Goal: Task Accomplishment & Management: Manage account settings

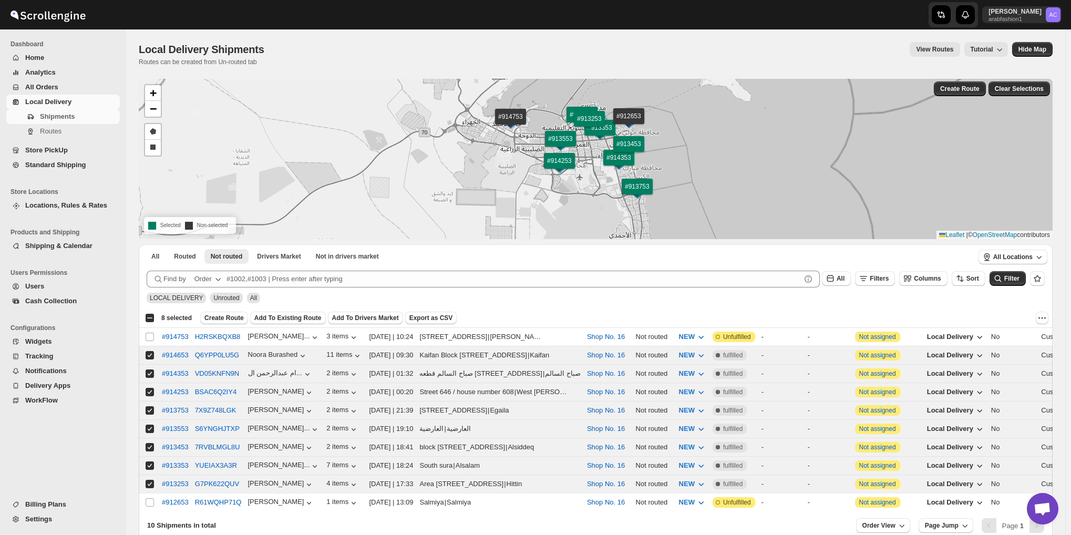
scroll to position [56, 0]
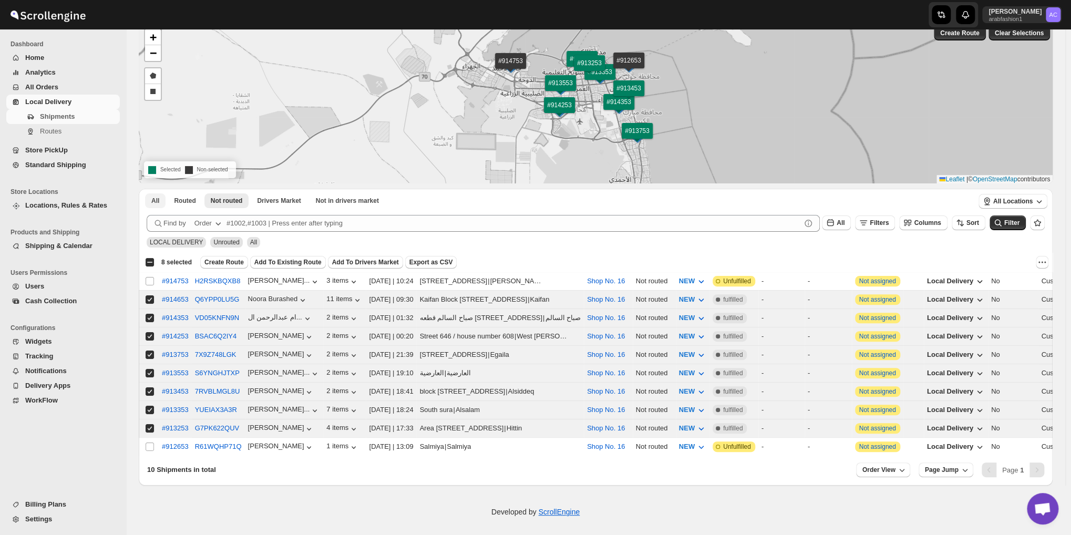
click at [156, 202] on span "All" at bounding box center [155, 201] width 8 height 8
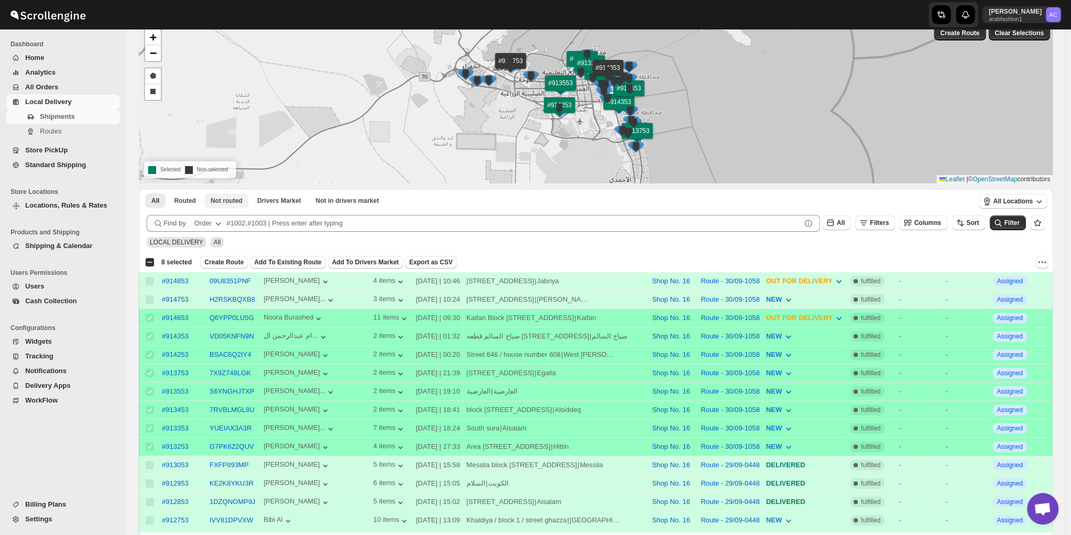
click at [225, 202] on span "Not routed" at bounding box center [227, 201] width 32 height 8
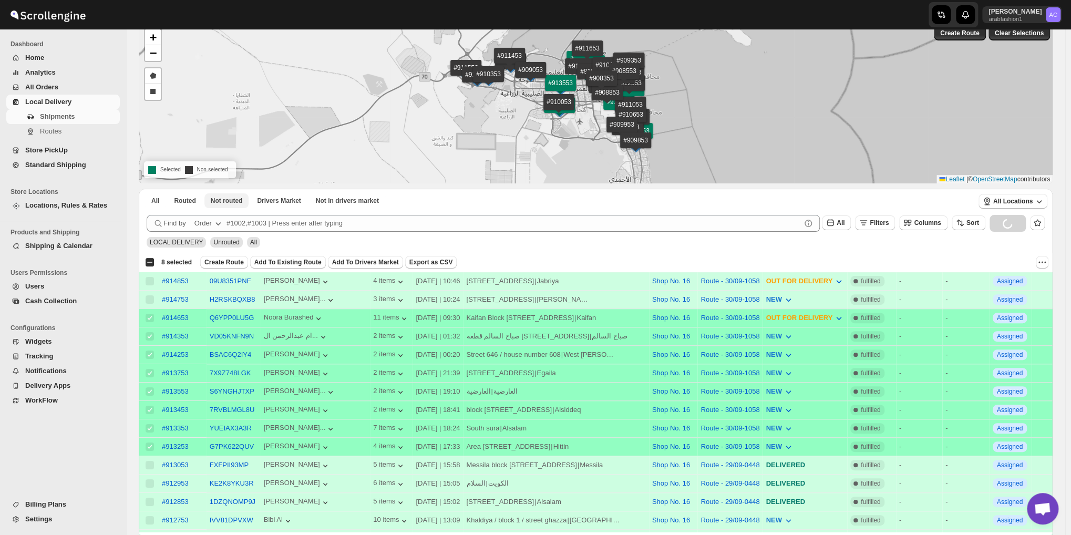
scroll to position [53, 0]
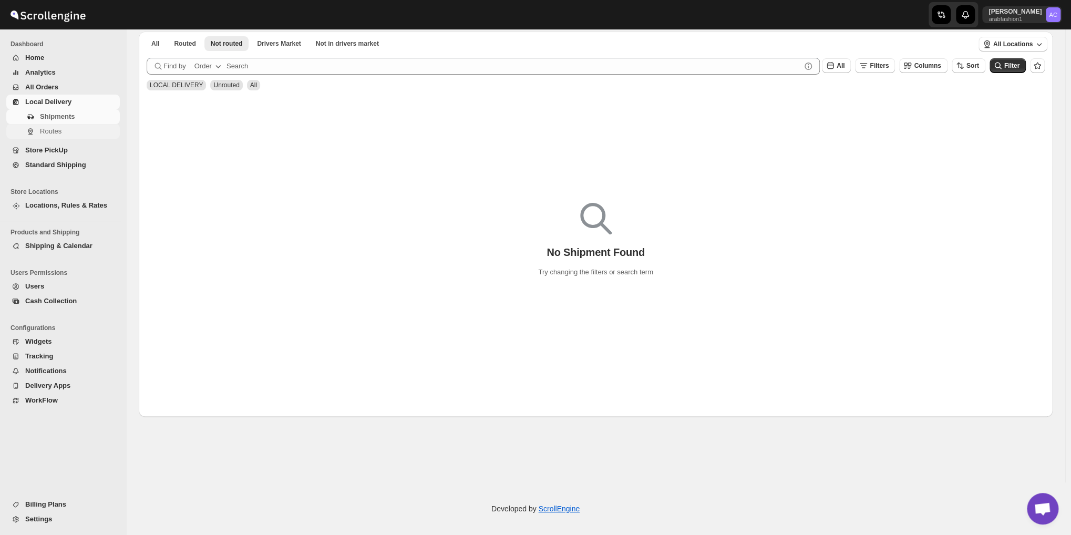
click at [53, 129] on span "Routes" at bounding box center [51, 131] width 22 height 8
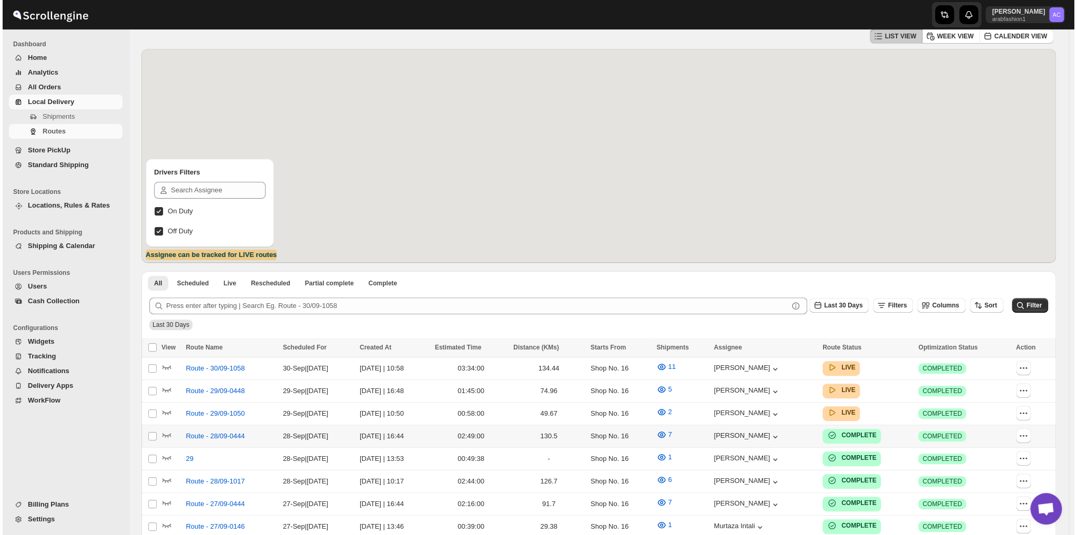
scroll to position [105, 0]
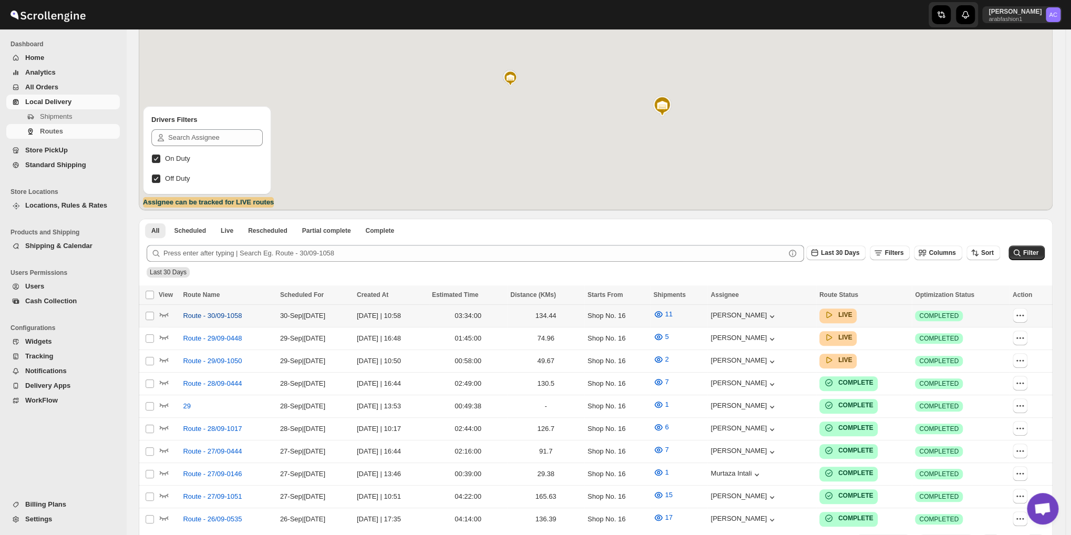
click at [212, 316] on span "Route - 30/09-1058" at bounding box center [212, 316] width 59 height 11
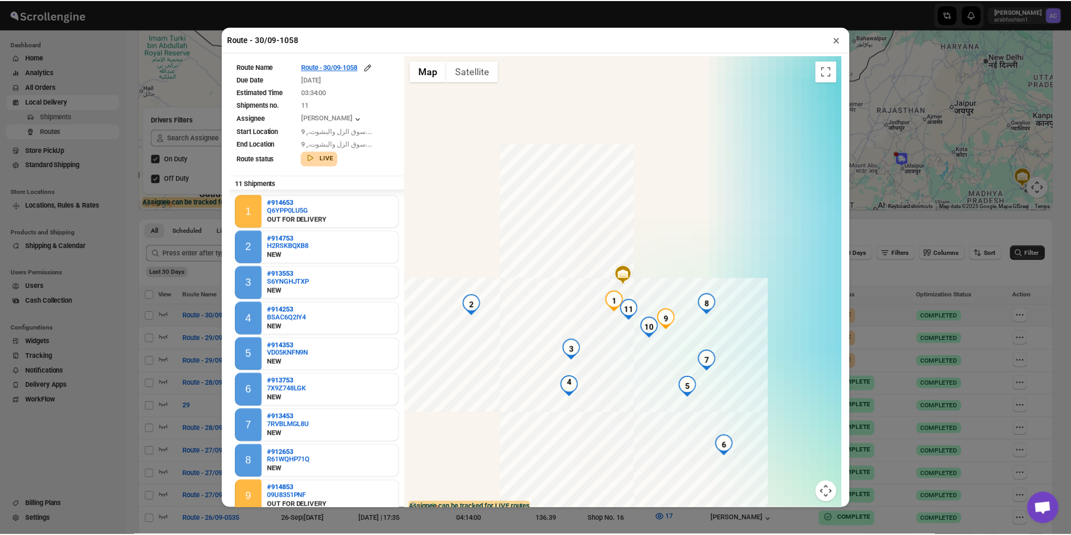
scroll to position [73, 0]
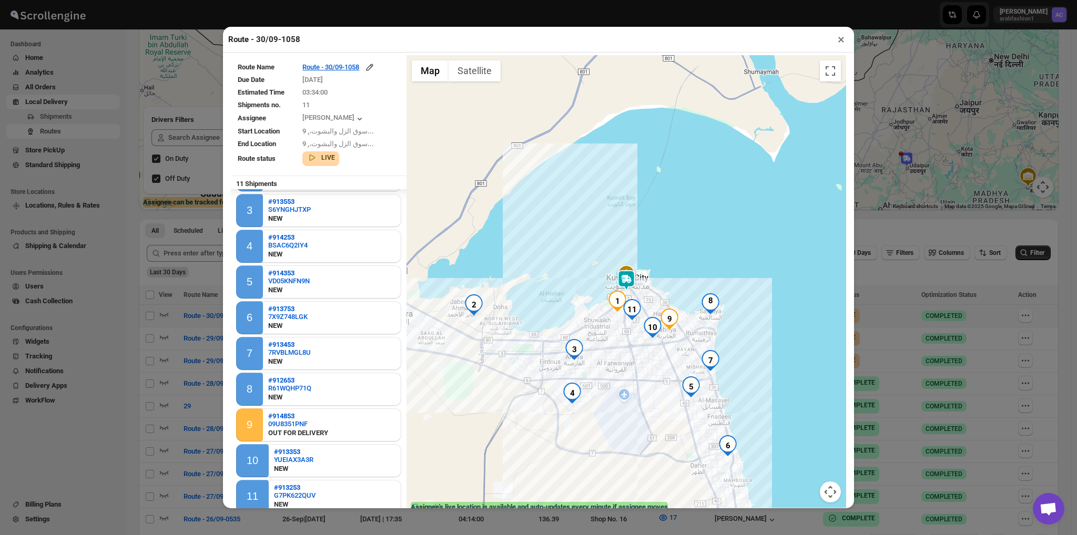
click at [838, 45] on button "×" at bounding box center [840, 39] width 15 height 15
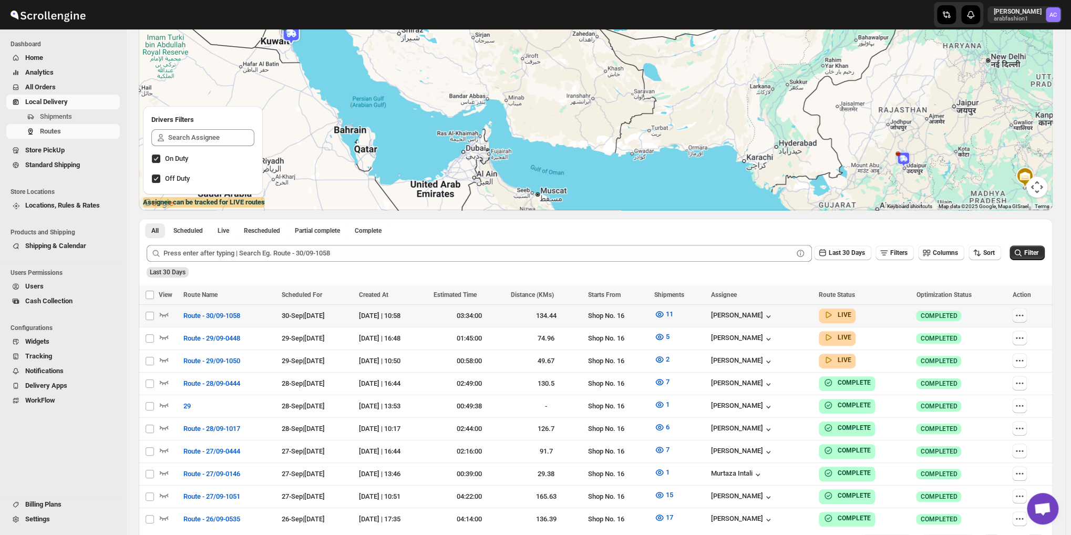
click at [1025, 317] on icon "button" at bounding box center [1020, 315] width 11 height 11
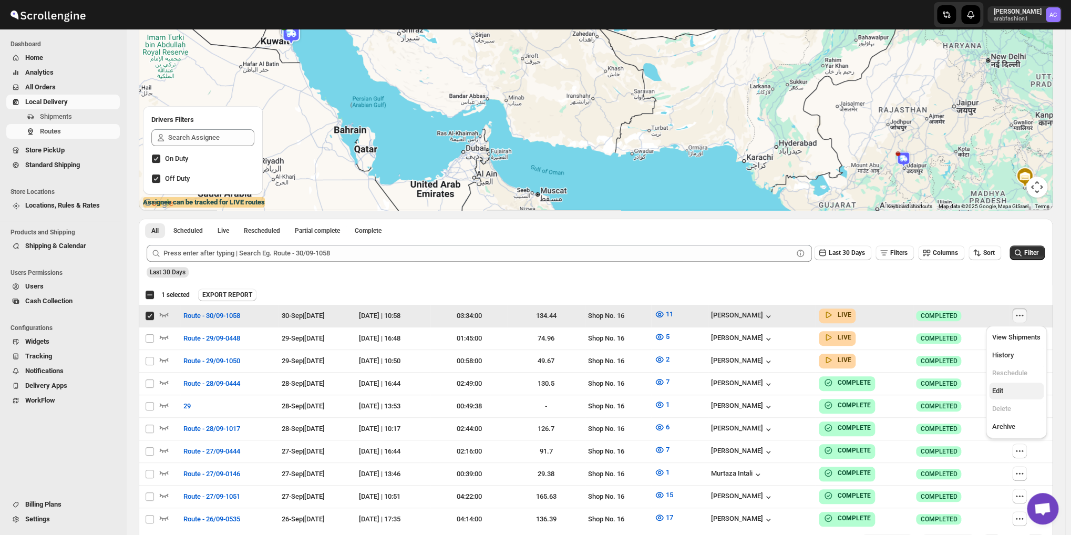
click at [1007, 395] on span "Edit" at bounding box center [1017, 391] width 48 height 11
checkbox input "false"
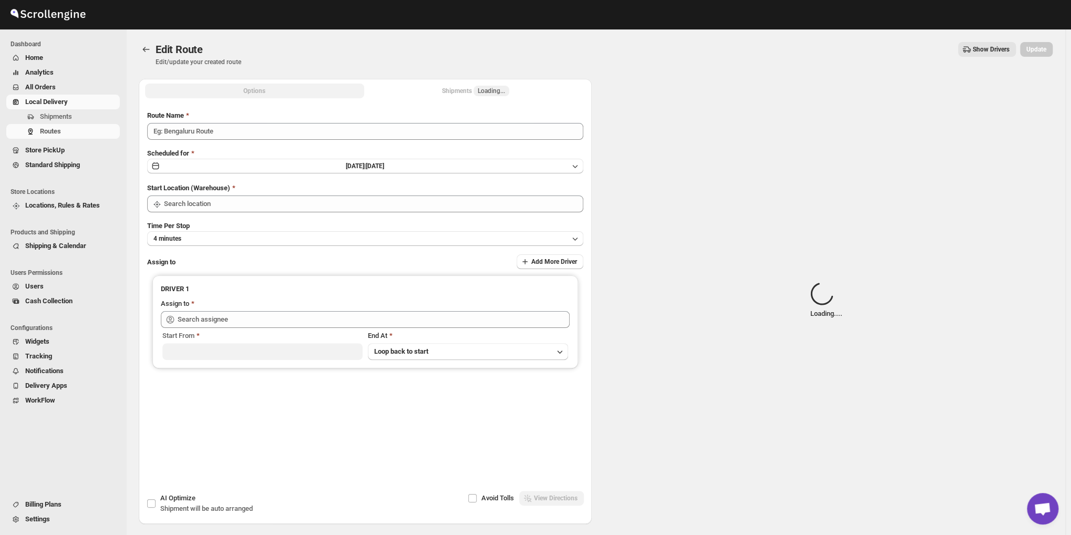
type input "Route - 30/09-1058"
type input "Shop No. 16"
type input "[PERSON_NAME] ([EMAIL_ADDRESS][DOMAIN_NAME])"
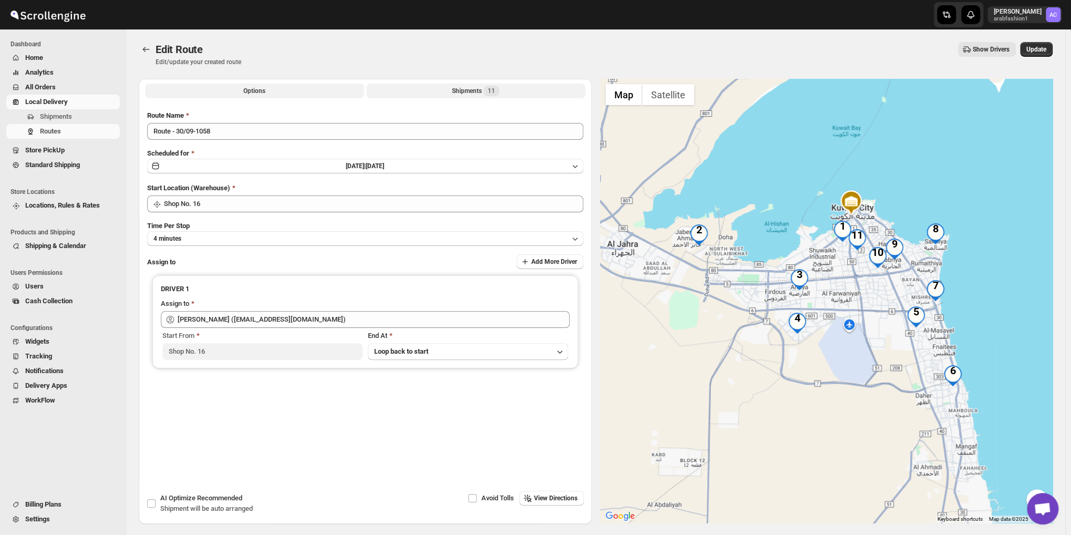
click at [456, 95] on div "Shipments 11" at bounding box center [475, 91] width 47 height 11
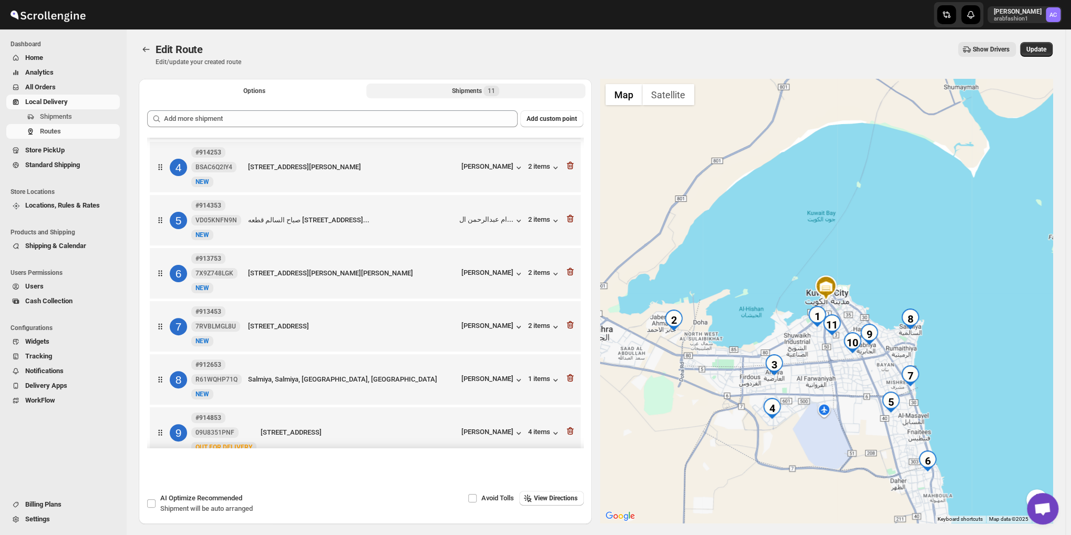
scroll to position [210, 0]
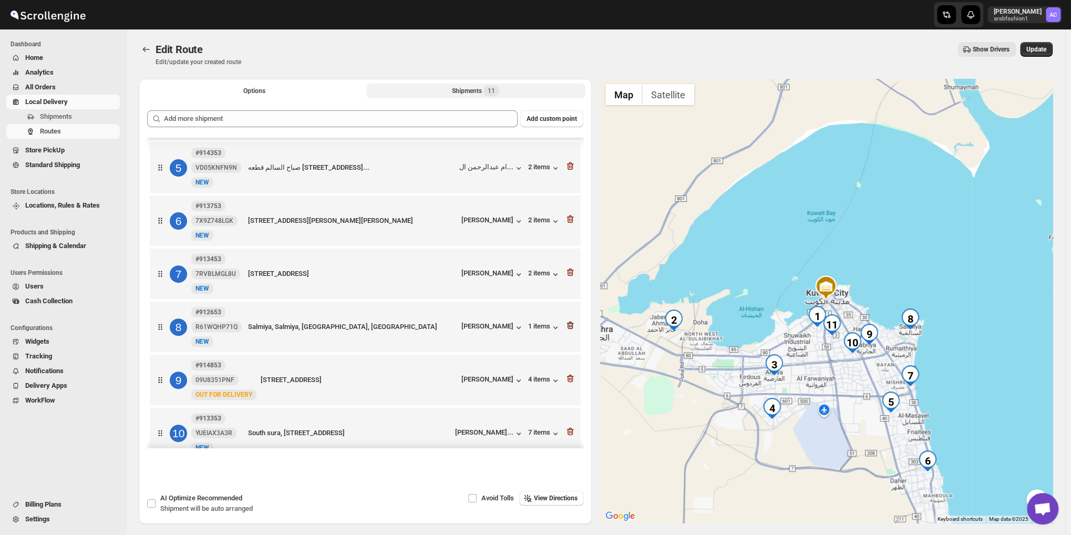
click at [569, 328] on icon "button" at bounding box center [569, 325] width 1 height 3
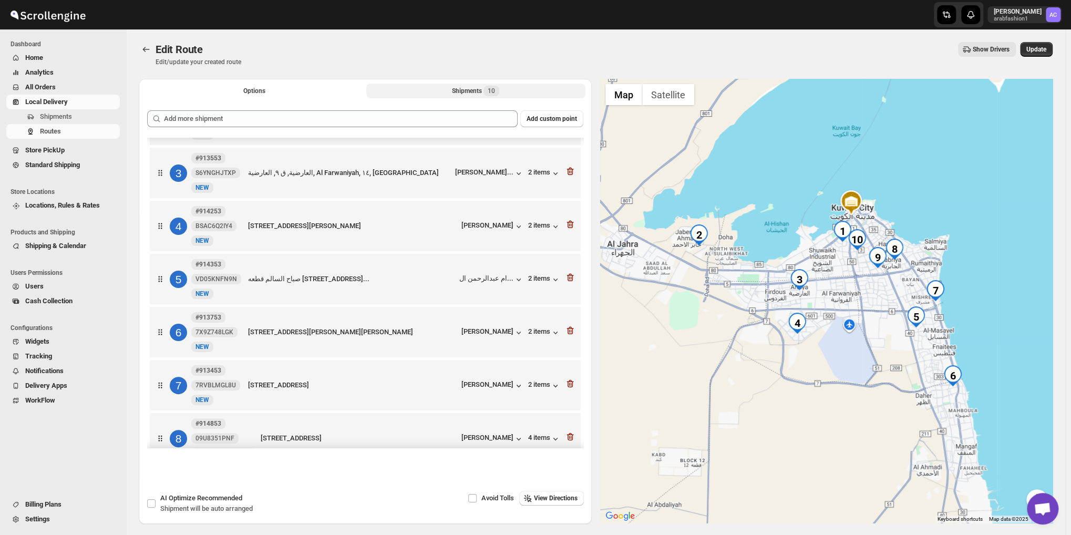
scroll to position [232, 0]
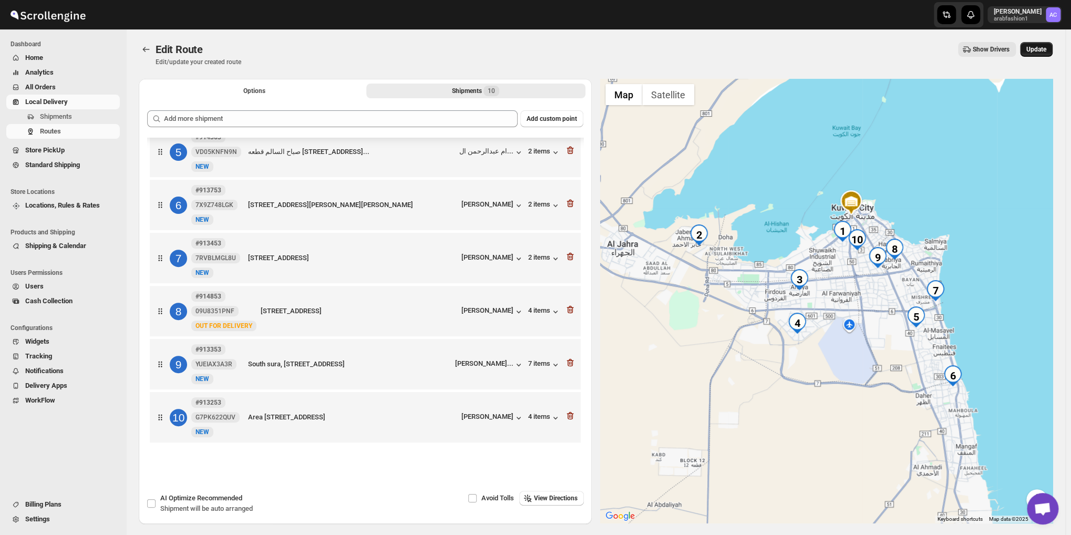
click at [1047, 53] on span "Update" at bounding box center [1037, 49] width 20 height 8
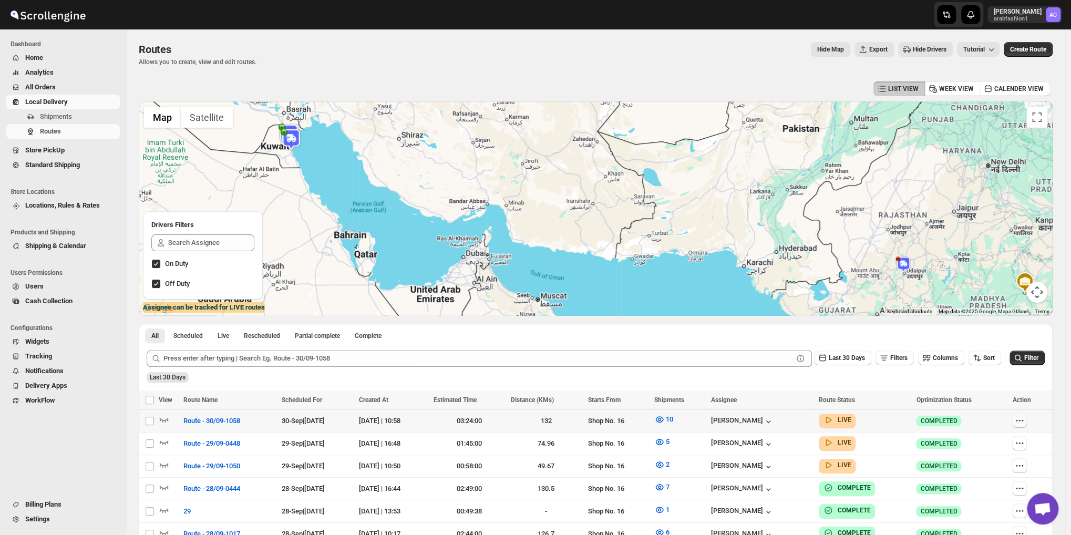
click at [1024, 419] on icon "button" at bounding box center [1020, 420] width 11 height 11
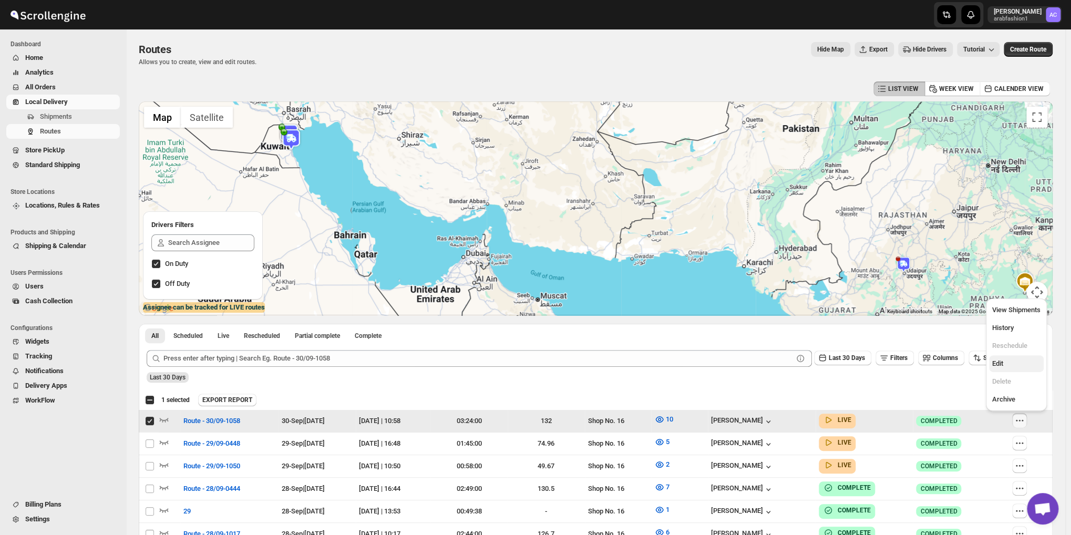
click at [996, 358] on button "Edit" at bounding box center [1016, 363] width 55 height 17
checkbox input "false"
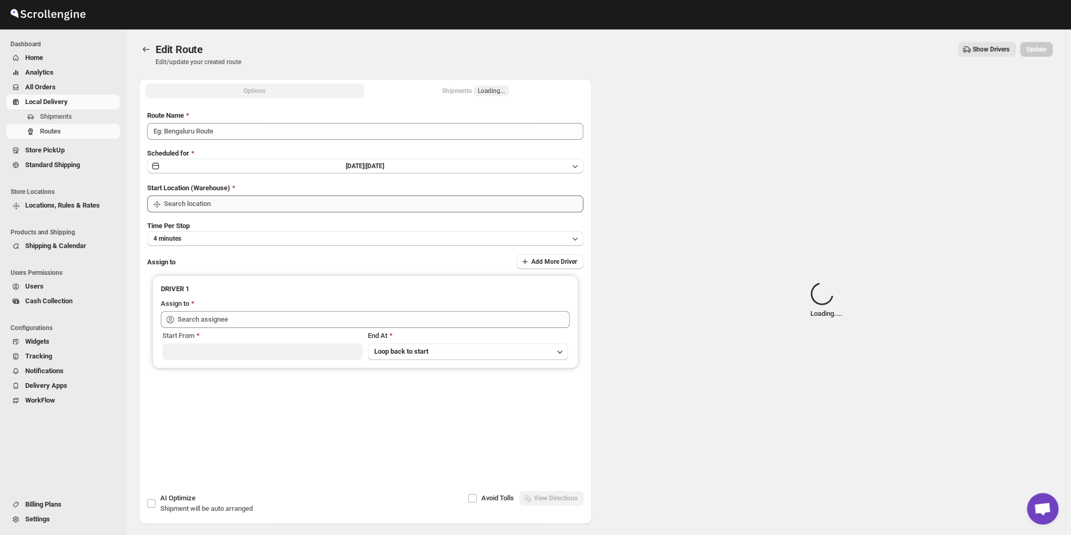
type input "Route - 30/09-1058"
type input "Shop No. 16"
type input "[PERSON_NAME] ([EMAIL_ADDRESS][DOMAIN_NAME])"
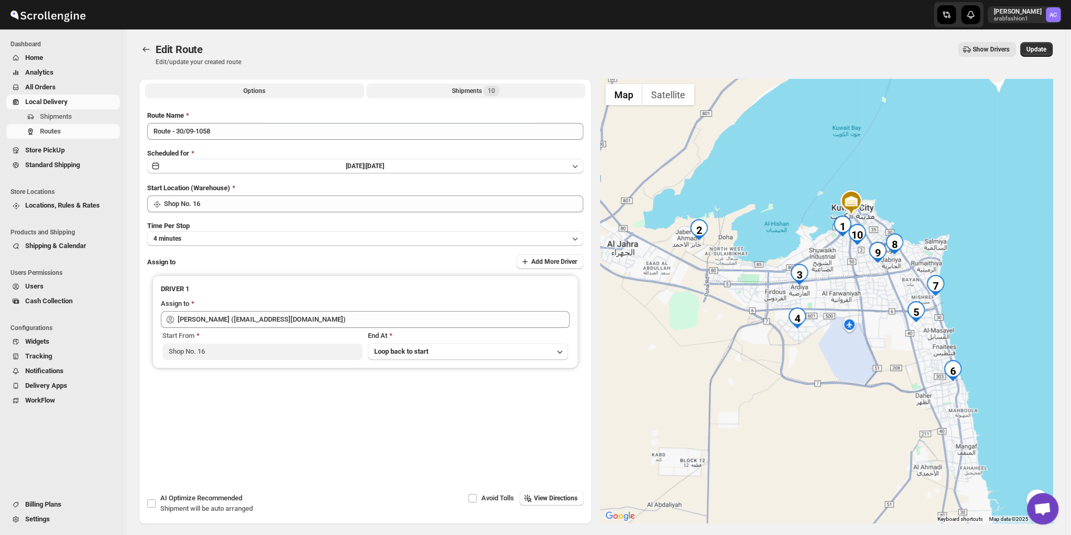
click at [435, 97] on button "Shipments 10" at bounding box center [475, 91] width 219 height 15
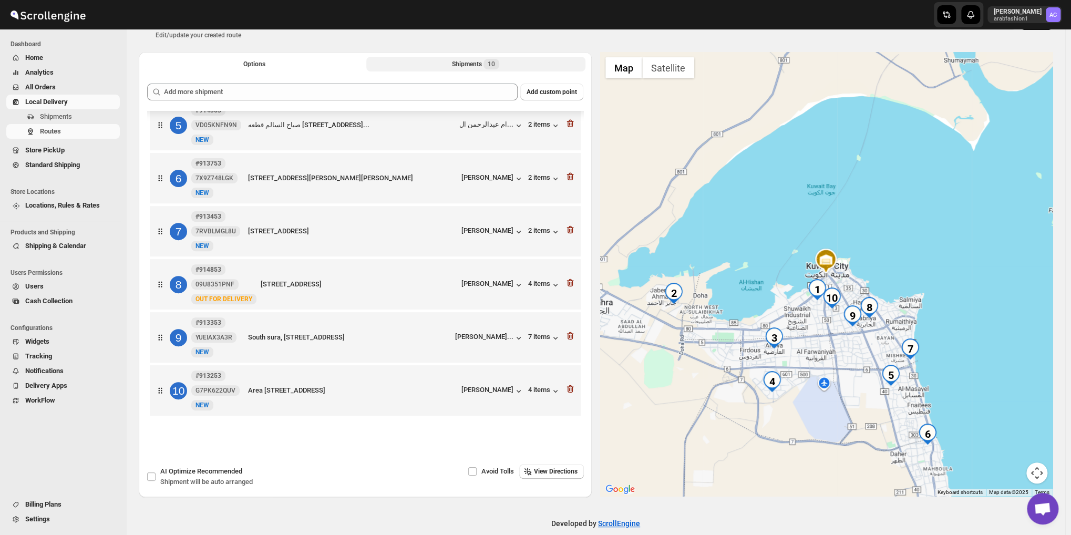
scroll to position [42, 0]
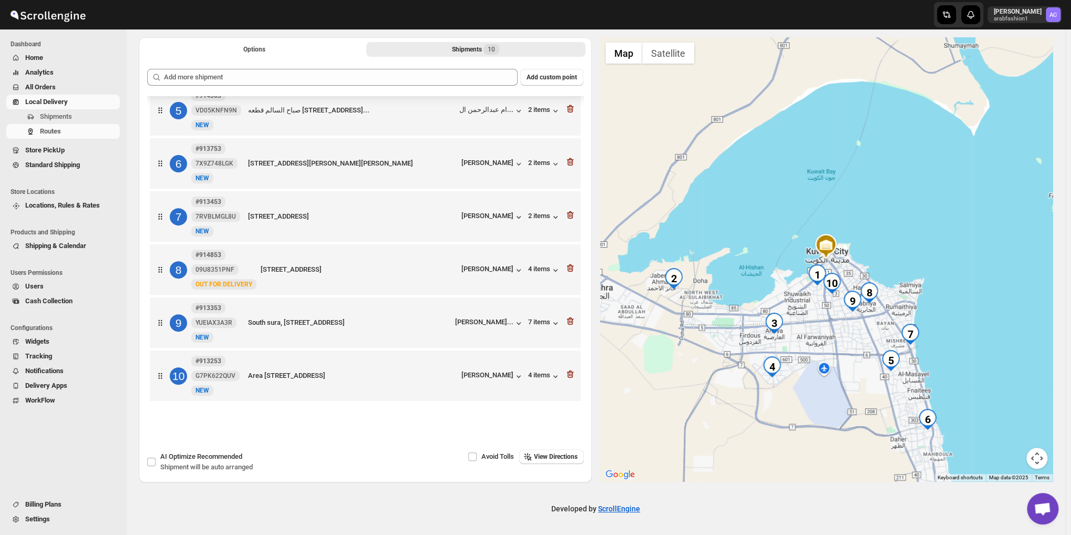
click at [107, 164] on span "Standard Shipping" at bounding box center [71, 165] width 93 height 11
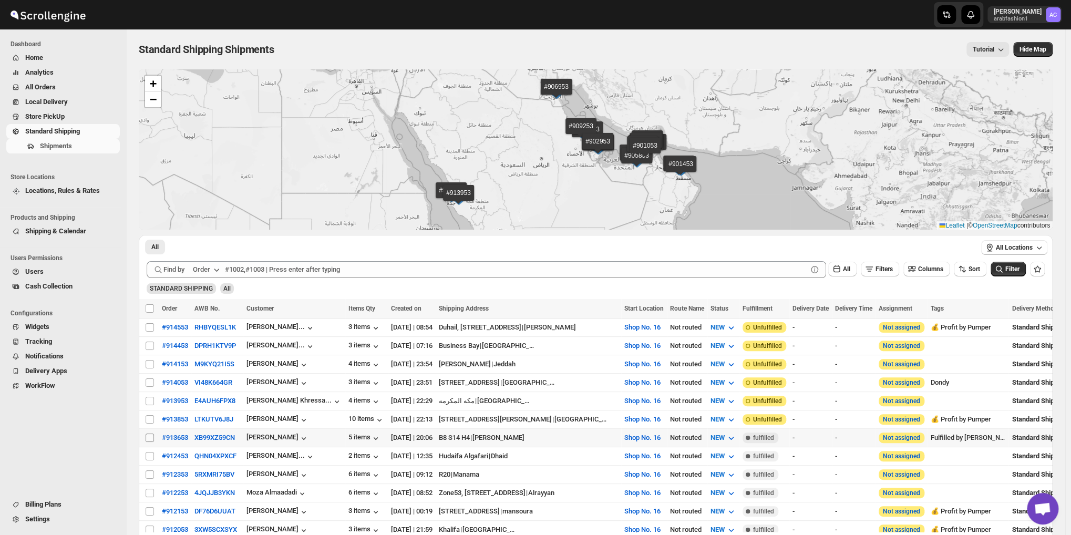
click at [149, 434] on input "Select shipment" at bounding box center [150, 438] width 8 height 8
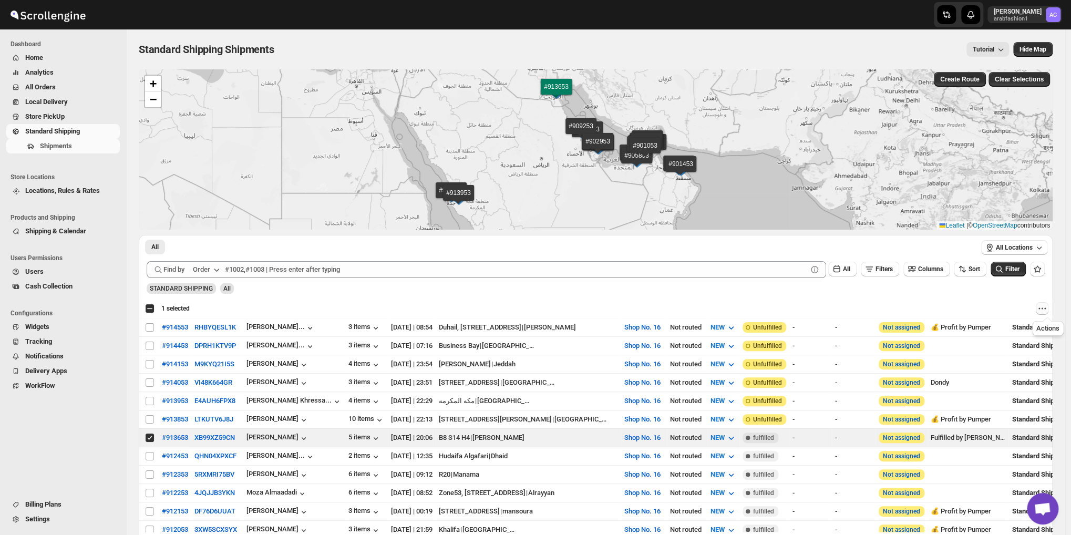
click at [1048, 308] on icon "Actions" at bounding box center [1042, 308] width 11 height 11
click at [987, 333] on span "MOVE TO LOCAL DELIVERY" at bounding box center [1006, 329] width 83 height 8
checkbox input "false"
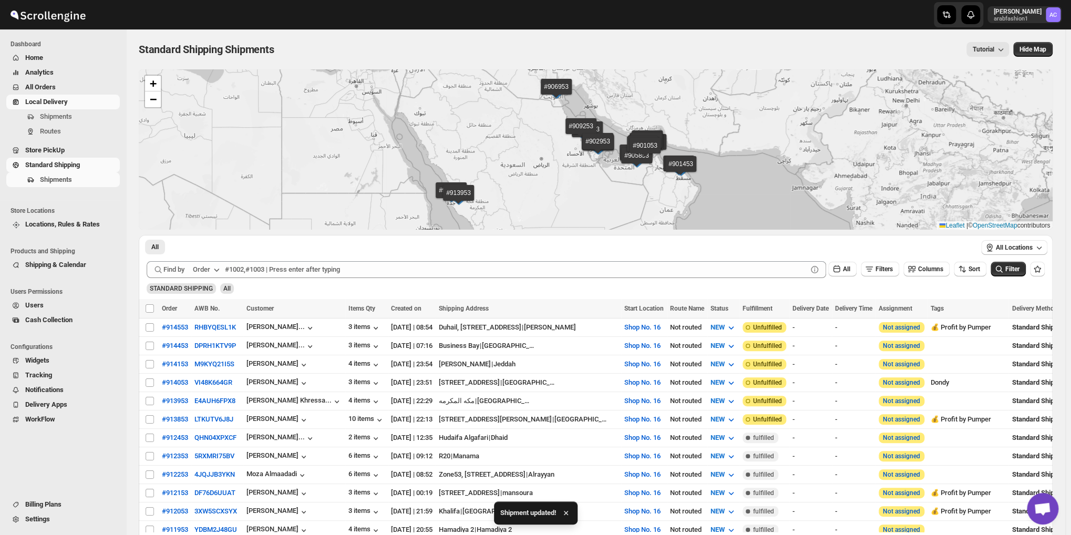
click at [22, 108] on link "Local Delivery" at bounding box center [63, 102] width 114 height 15
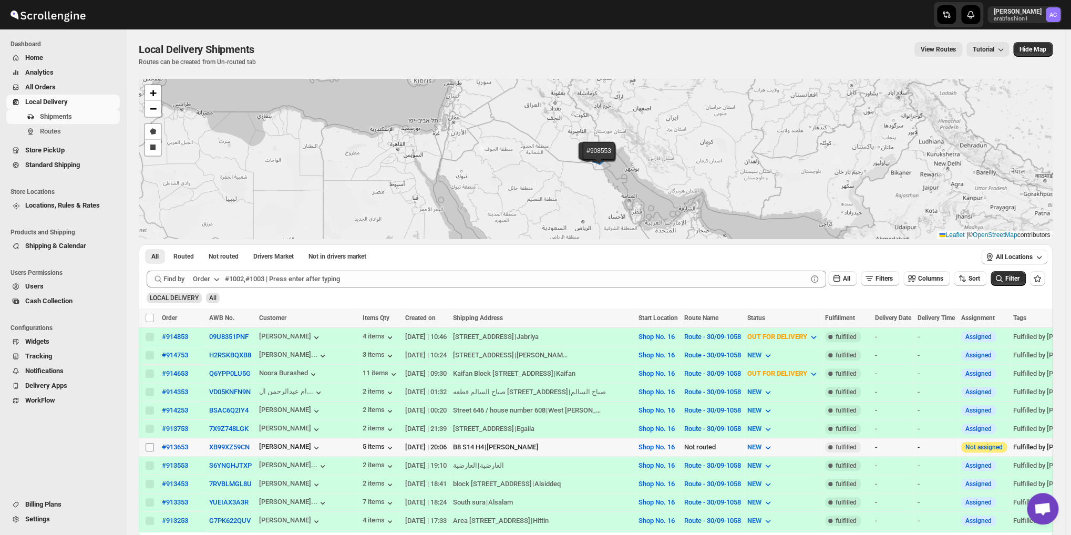
click at [149, 444] on input "Select shipment" at bounding box center [150, 447] width 8 height 8
checkbox input "true"
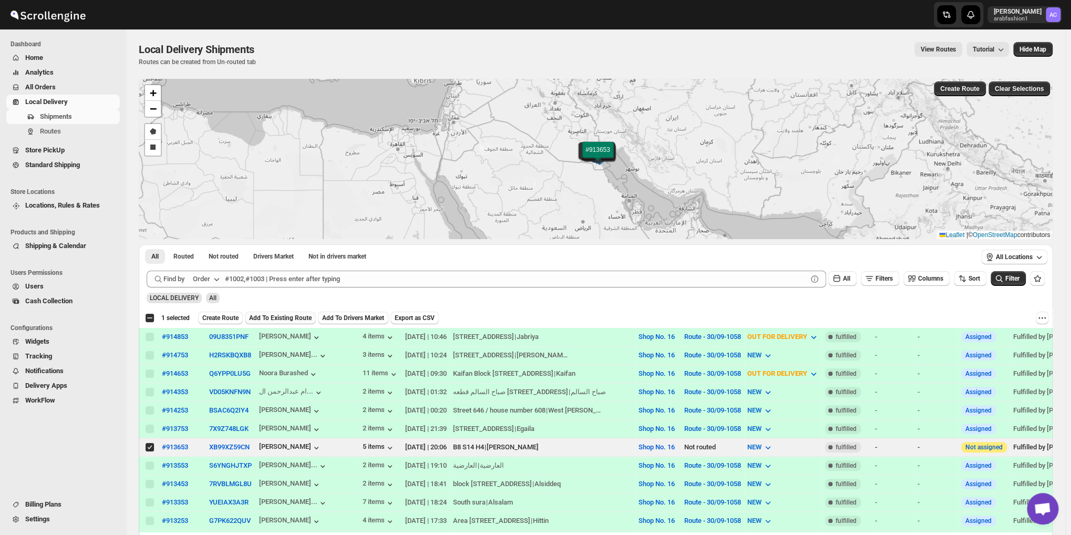
click at [265, 318] on span "Add To Existing Route" at bounding box center [280, 318] width 63 height 8
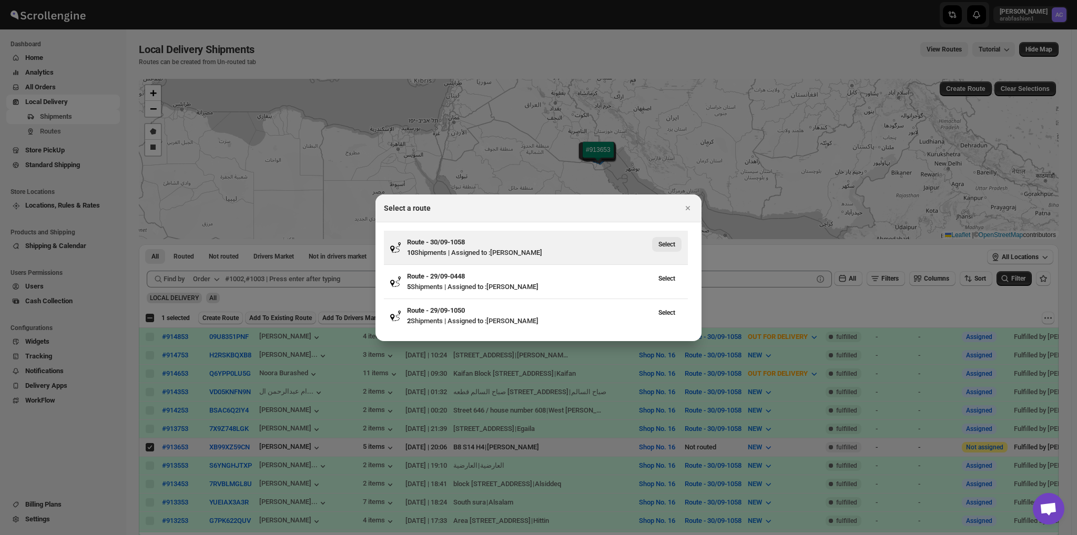
click at [661, 240] on span "Select" at bounding box center [666, 244] width 17 height 8
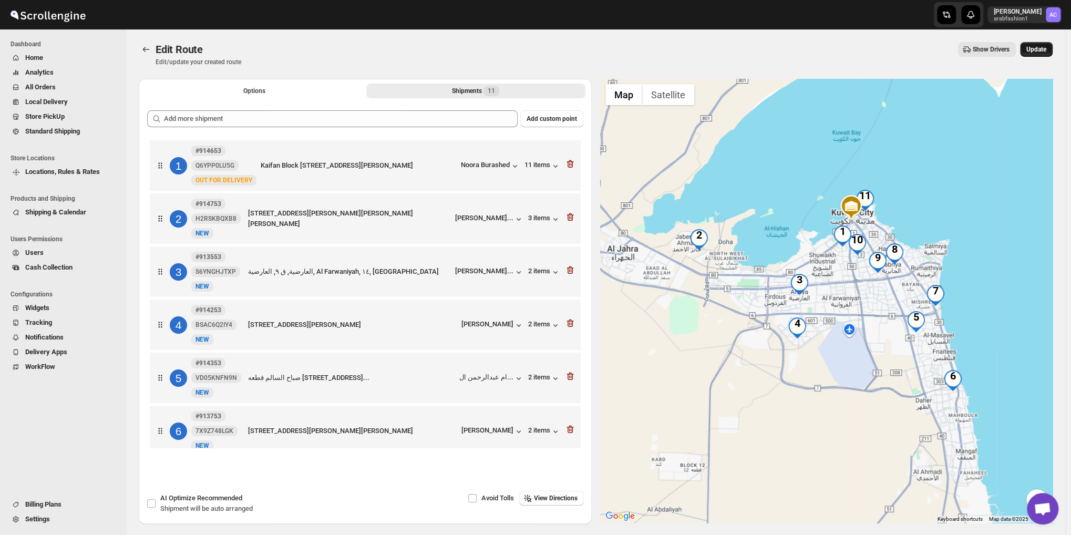
click at [1046, 50] on span "Update" at bounding box center [1037, 49] width 20 height 8
